Goal: Information Seeking & Learning: Learn about a topic

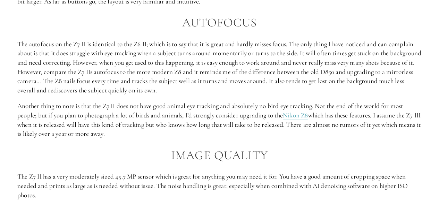
scroll to position [660, 0]
click at [299, 116] on link "Nikon Z8" at bounding box center [295, 115] width 25 height 9
drag, startPoint x: 122, startPoint y: 82, endPoint x: 128, endPoint y: 78, distance: 6.8
click at [128, 78] on p "The autofocus on the Z7 II is identical to the Z6 II; which is to say that it i…" at bounding box center [219, 67] width 404 height 56
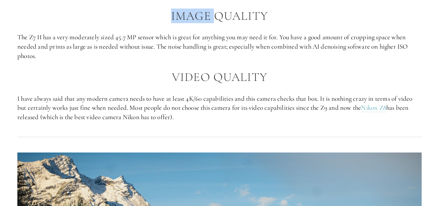
scroll to position [799, 0]
click at [137, 72] on h2 "Video Quality" at bounding box center [219, 77] width 404 height 14
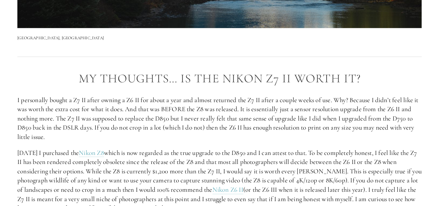
scroll to position [1180, 0]
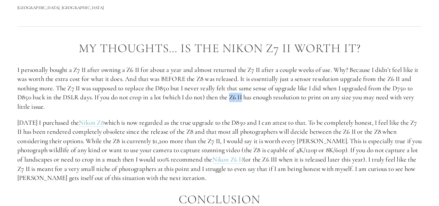
drag, startPoint x: 256, startPoint y: 100, endPoint x: 268, endPoint y: 100, distance: 12.2
click at [268, 100] on p "I personally bought a Z7 II after owning a Z6 II for about a year and almost re…" at bounding box center [219, 88] width 404 height 46
click at [234, 20] on div at bounding box center [219, 26] width 416 height 19
